Goal: Task Accomplishment & Management: Manage account settings

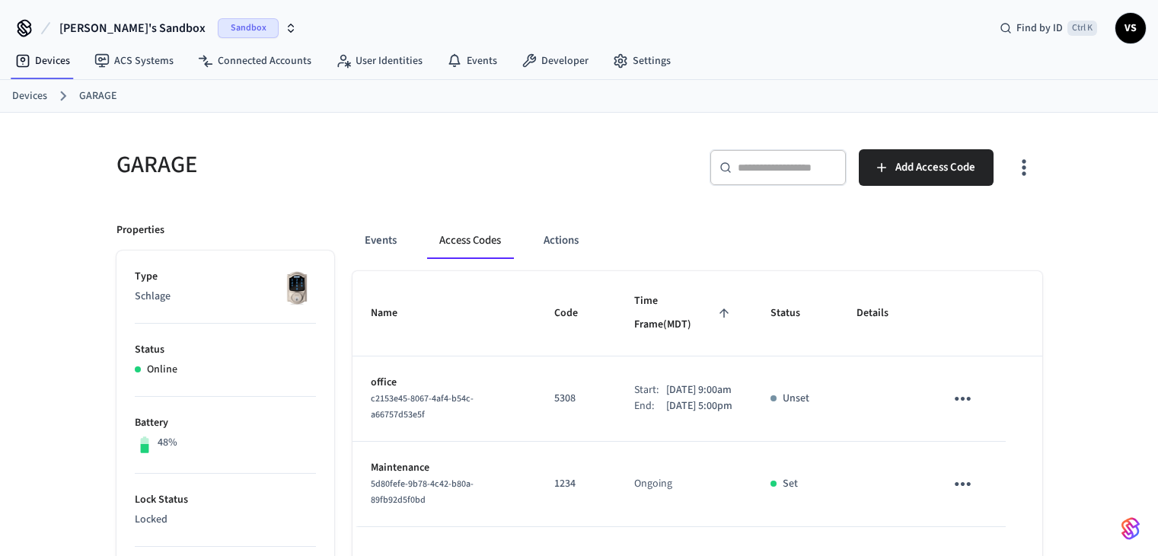
scroll to position [115, 0]
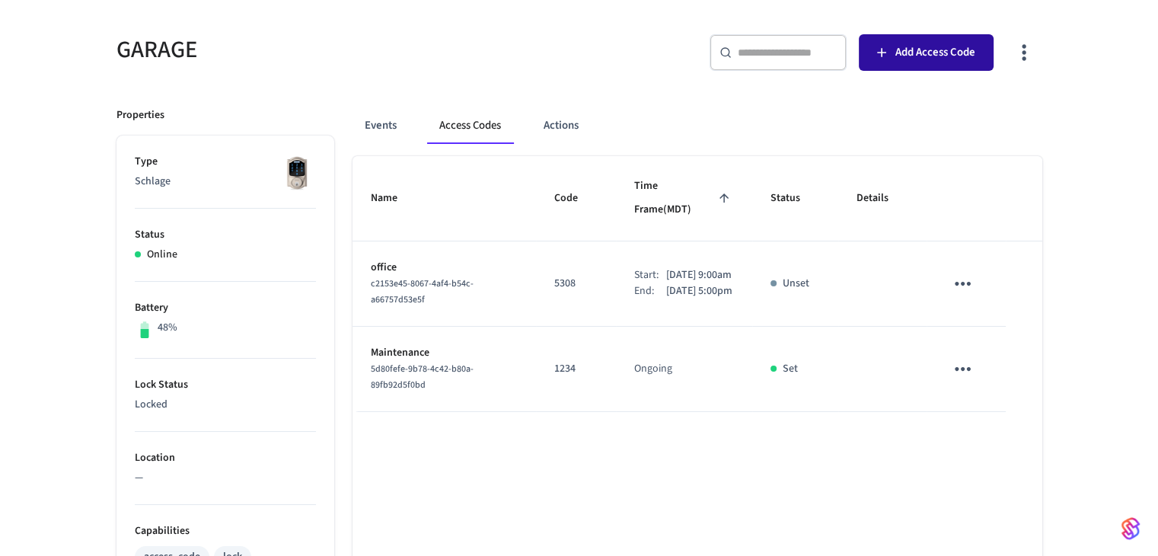
click at [892, 55] on button "Add Access Code" at bounding box center [926, 52] width 135 height 37
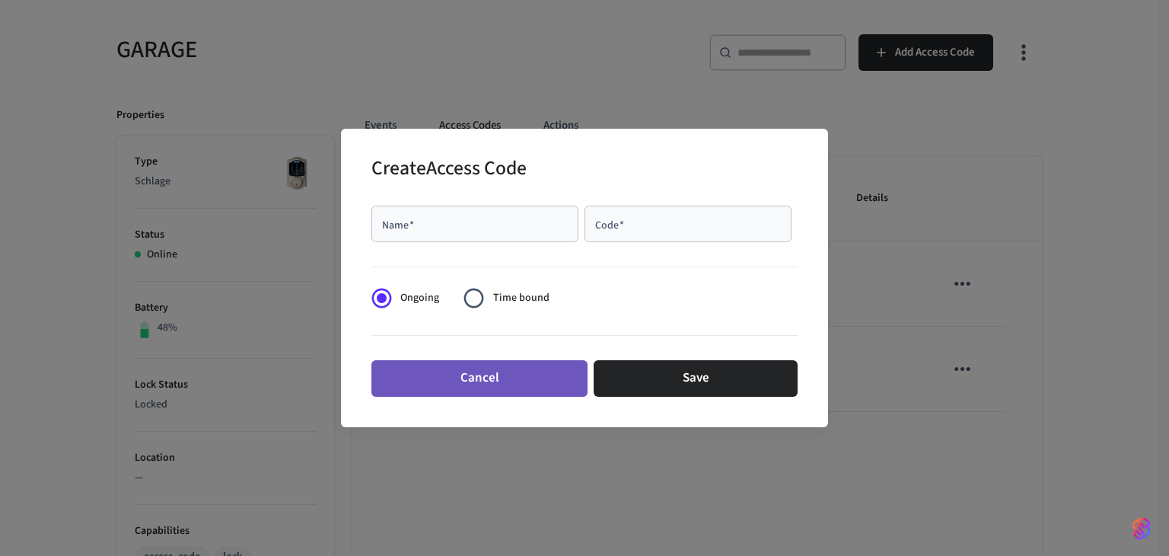
click at [550, 378] on button "Cancel" at bounding box center [479, 378] width 216 height 37
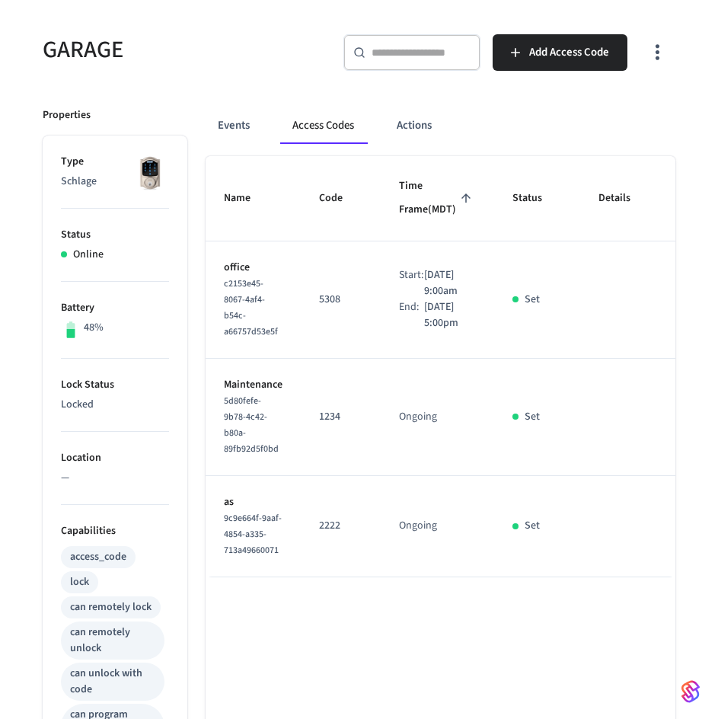
drag, startPoint x: 562, startPoint y: 612, endPoint x: 572, endPoint y: 606, distance: 12.3
click at [572, 555] on div "Name Code Time Frame (MDT) Status Details office c2153e45-8067-4af4-b54c-a66757…" at bounding box center [441, 366] width 470 height 421
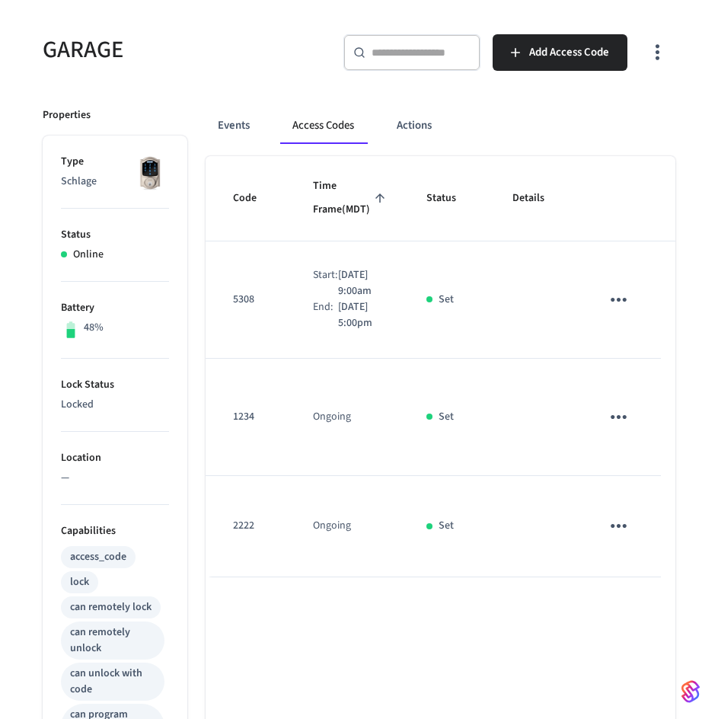
scroll to position [0, 90]
click at [603, 537] on icon "sticky table" at bounding box center [615, 526] width 24 height 24
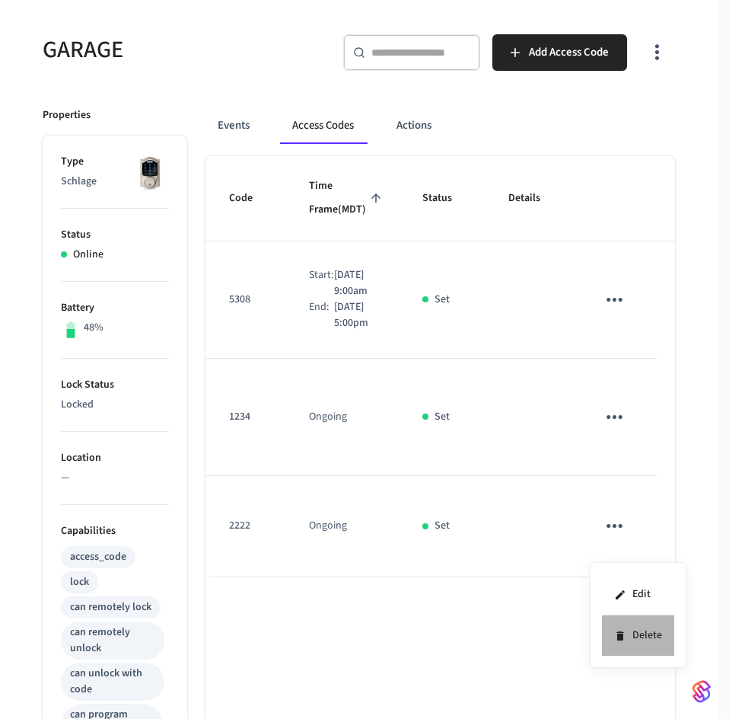
click at [621, 555] on icon at bounding box center [620, 635] width 12 height 12
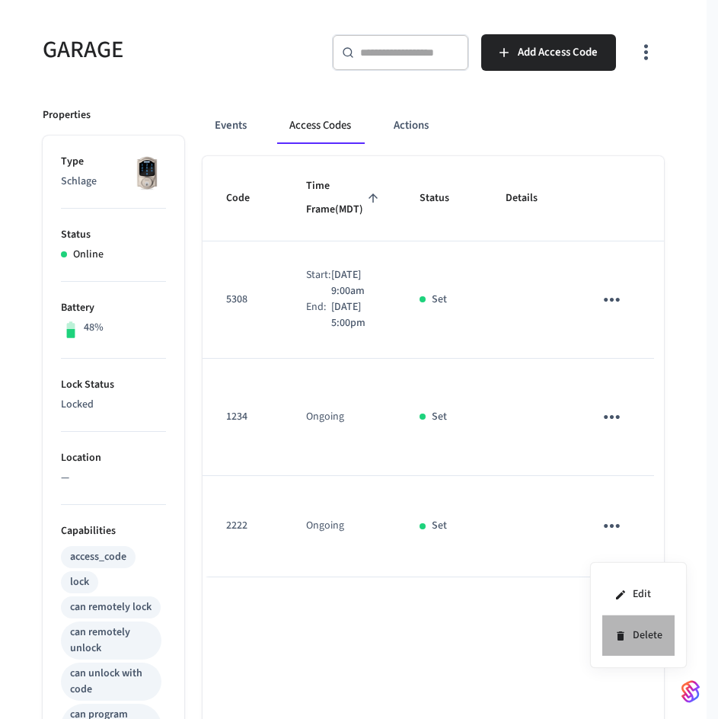
scroll to position [0, 87]
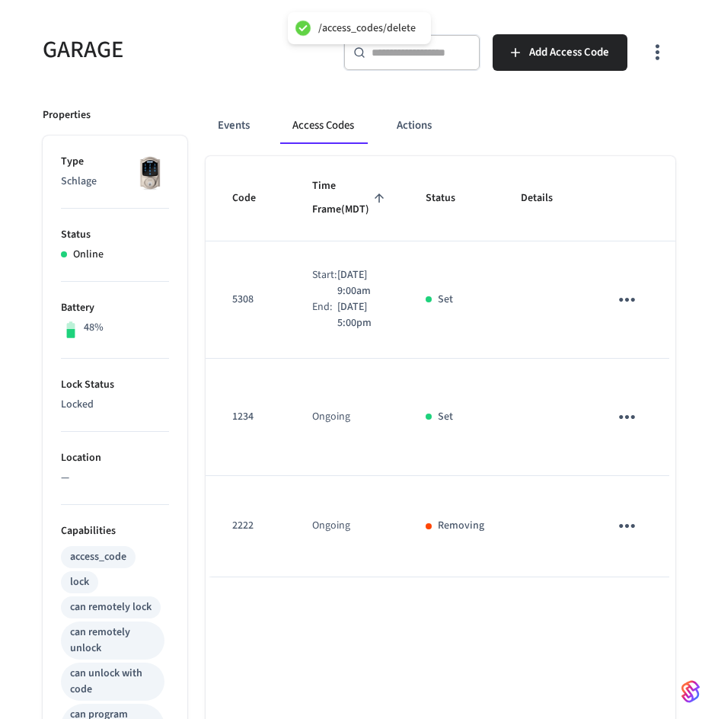
click at [615, 429] on icon "sticky table" at bounding box center [627, 417] width 24 height 24
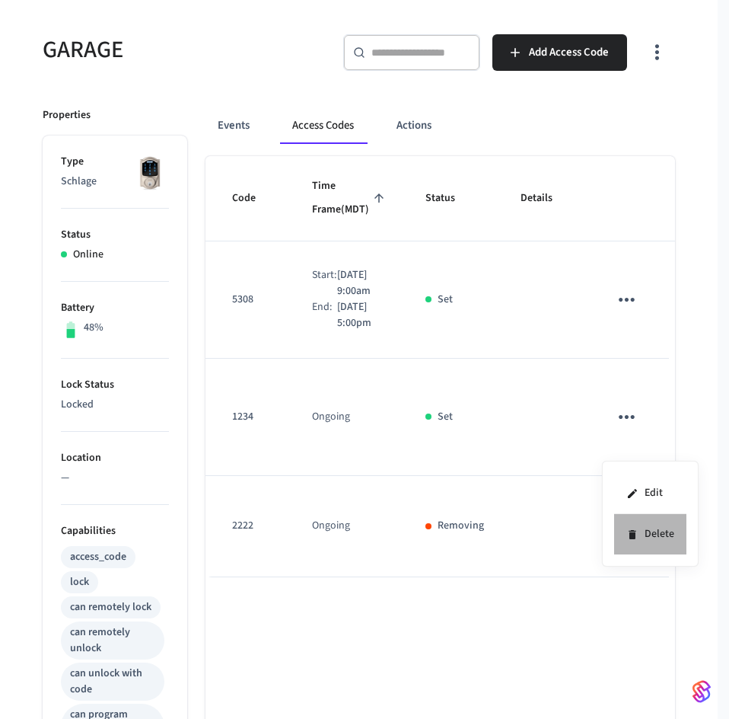
click at [639, 532] on li "Delete" at bounding box center [650, 534] width 72 height 40
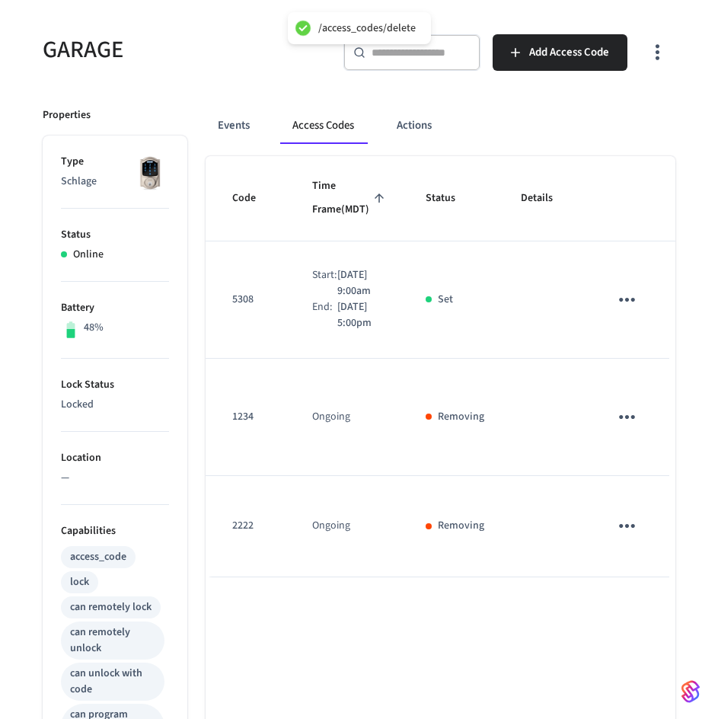
click at [619, 301] on icon "sticky table" at bounding box center [627, 300] width 16 height 4
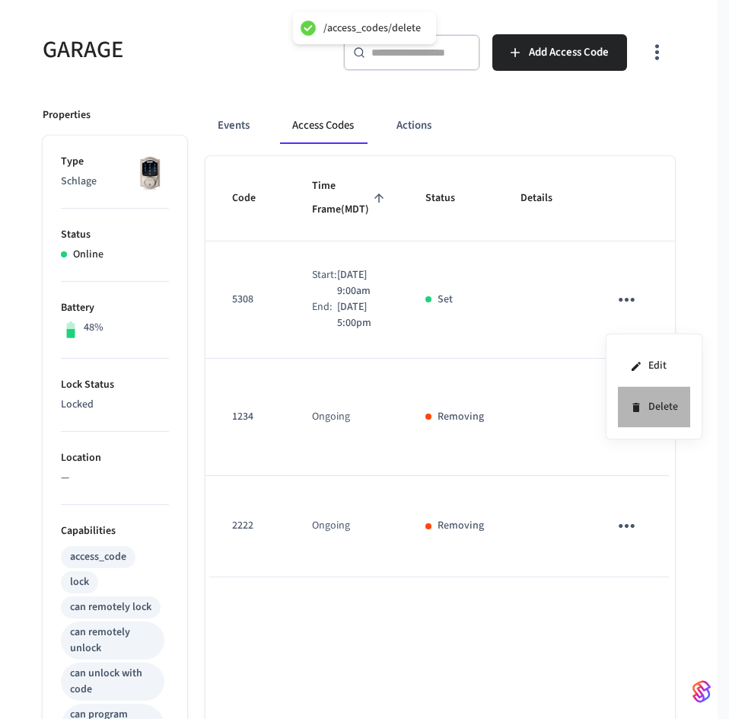
click at [636, 404] on icon at bounding box center [636, 407] width 12 height 12
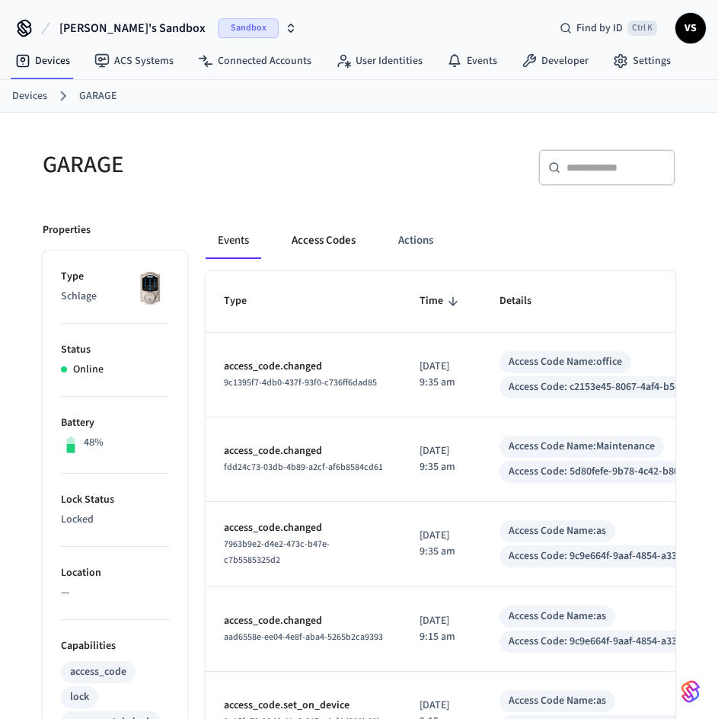
click at [304, 252] on button "Access Codes" at bounding box center [323, 240] width 88 height 37
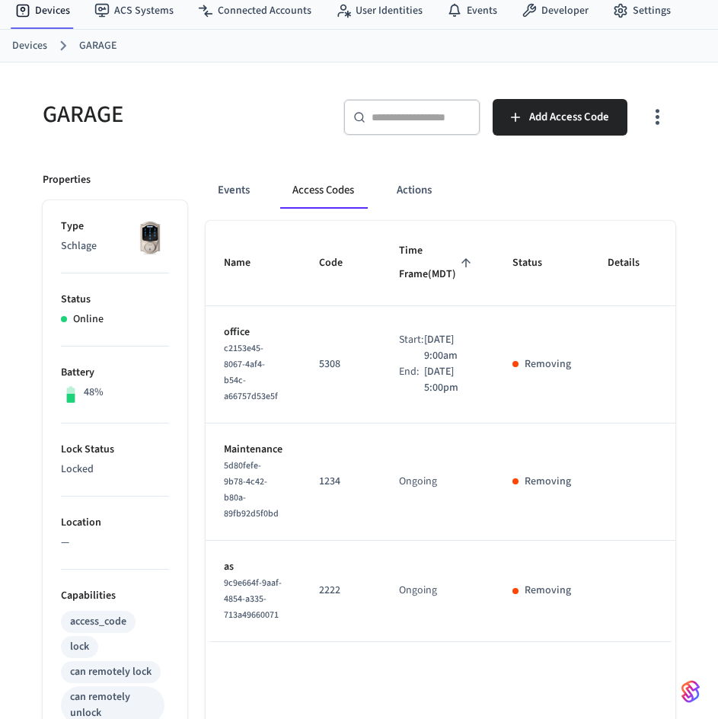
scroll to position [76, 0]
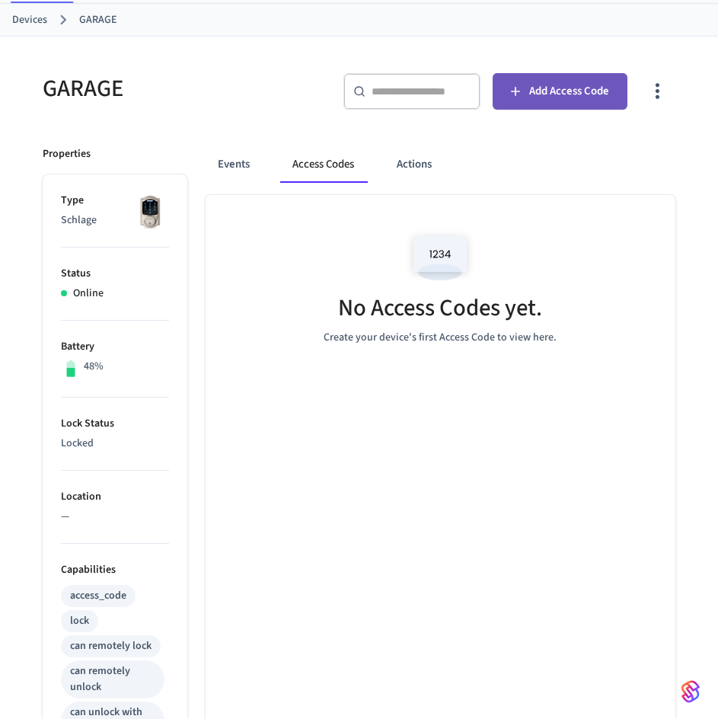
click at [565, 81] on button "Add Access Code" at bounding box center [559, 91] width 135 height 37
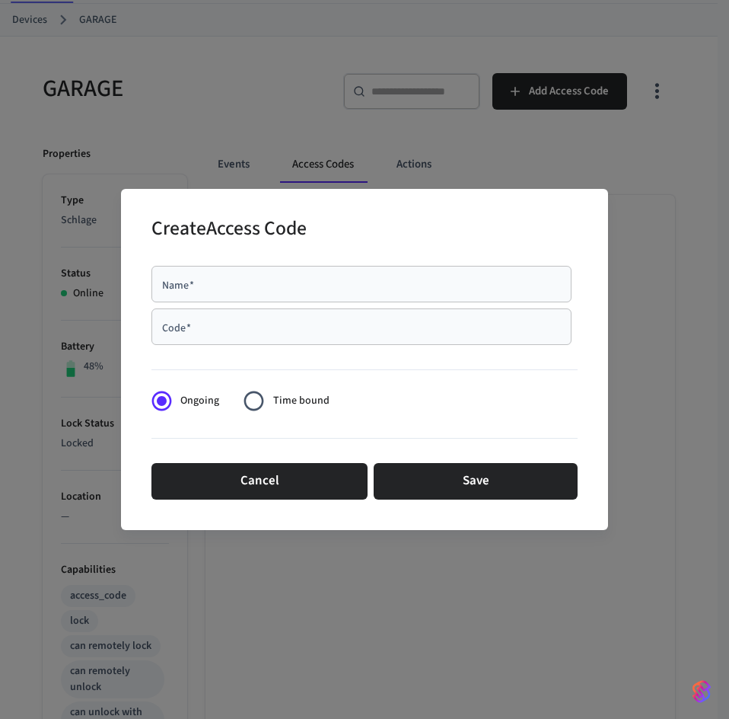
click at [326, 275] on div "Name   *" at bounding box center [361, 284] width 420 height 37
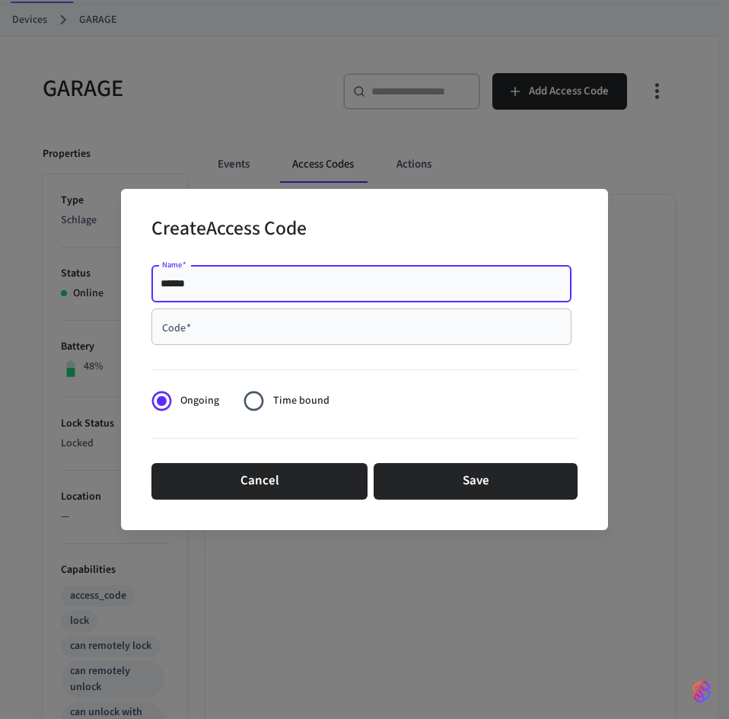
type input "******"
click at [311, 333] on input "Code   *" at bounding box center [362, 326] width 402 height 15
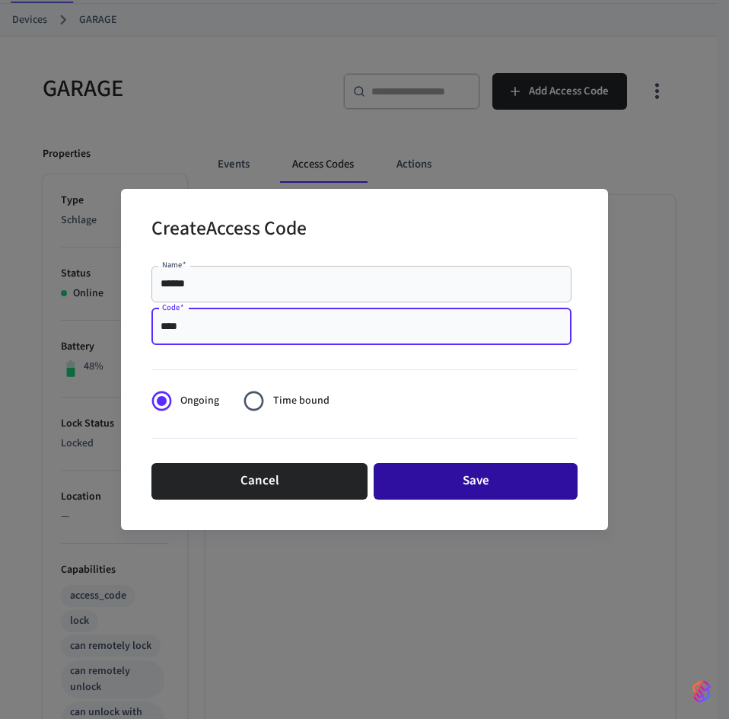
type input "****"
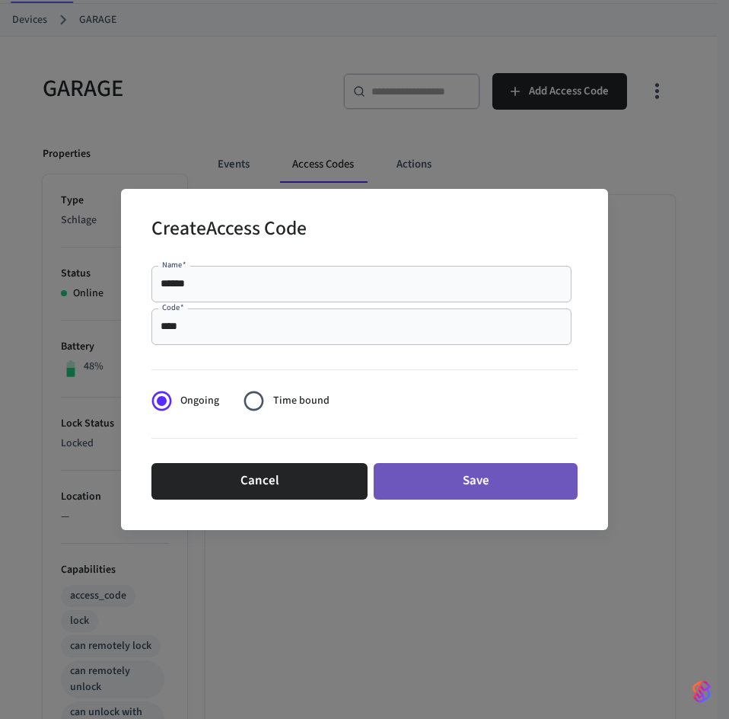
click at [513, 480] on button "Save" at bounding box center [476, 481] width 204 height 37
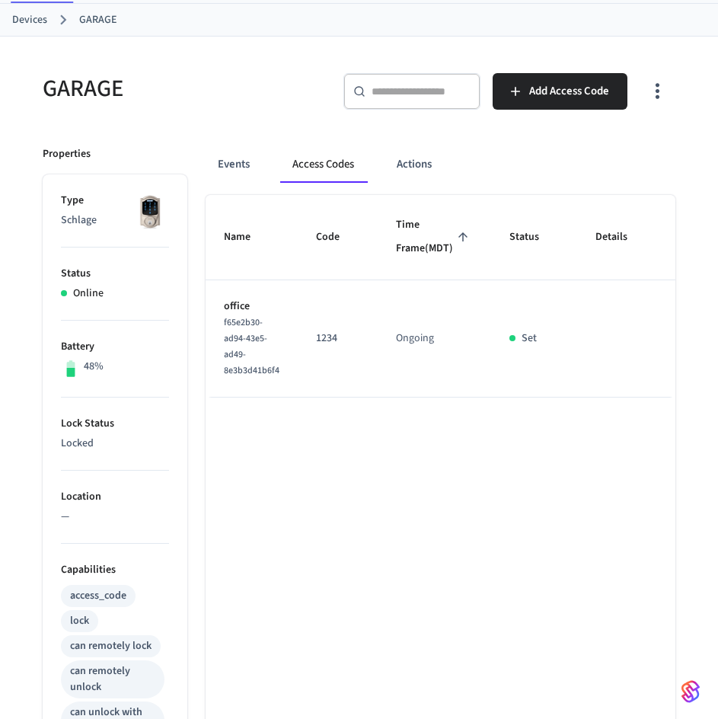
click at [690, 350] on icon "sticky table" at bounding box center [702, 339] width 24 height 24
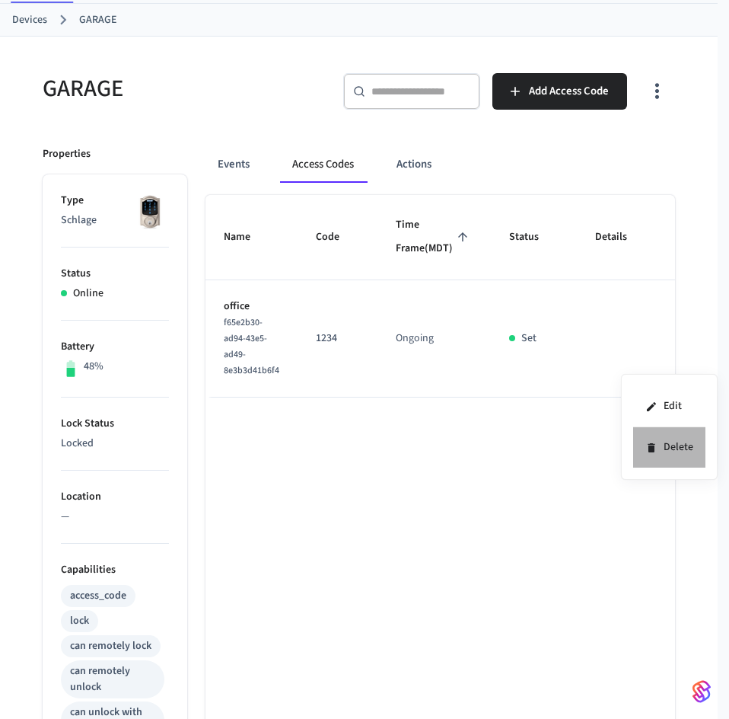
click at [658, 449] on li "Delete" at bounding box center [669, 447] width 72 height 40
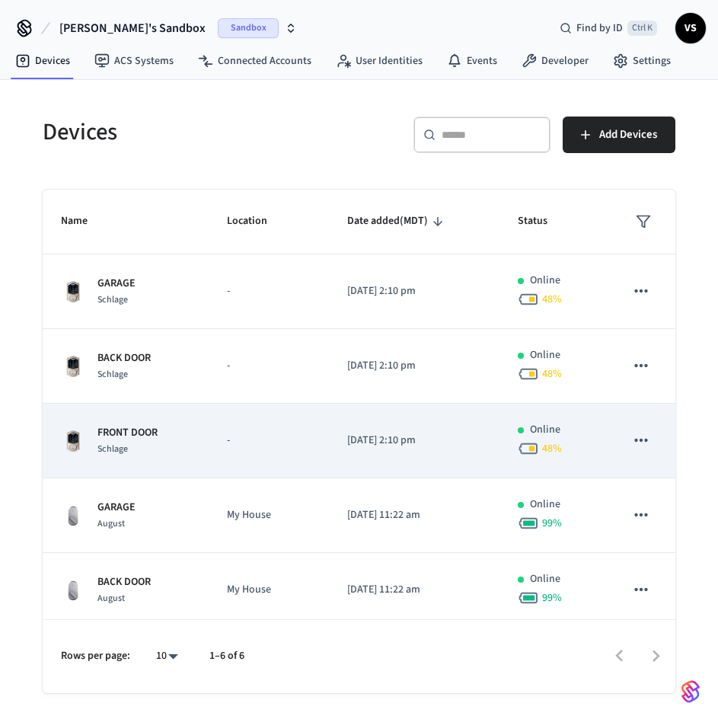
click at [131, 429] on p "FRONT DOOR" at bounding box center [127, 433] width 60 height 16
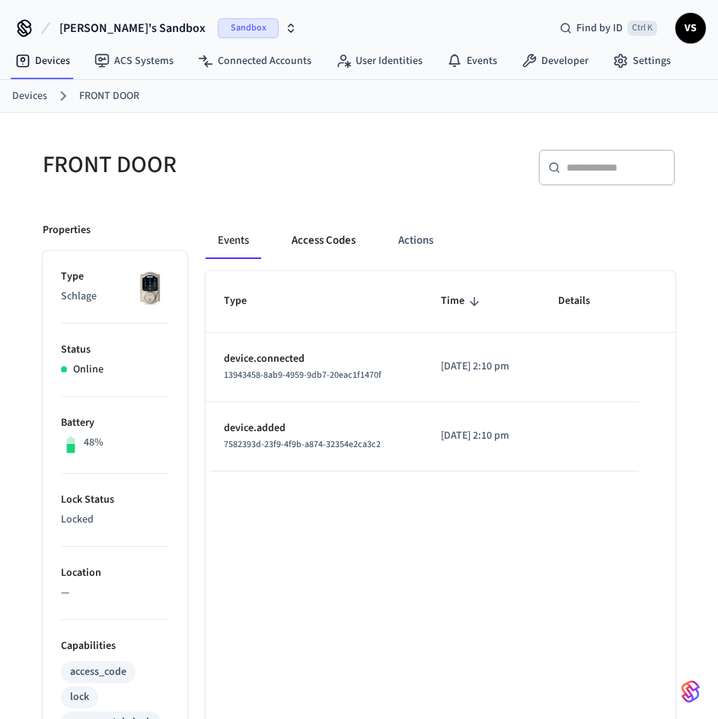
click at [328, 247] on button "Access Codes" at bounding box center [323, 240] width 88 height 37
